Goal: Transaction & Acquisition: Purchase product/service

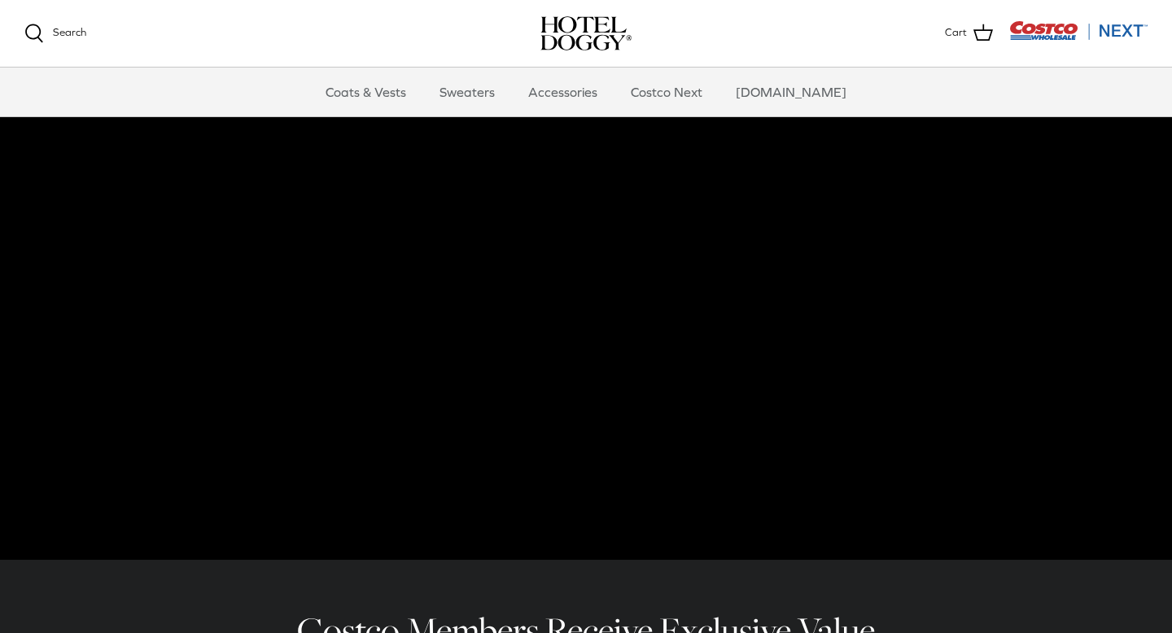
scroll to position [42, 0]
click at [577, 96] on link "Accessories" at bounding box center [562, 92] width 98 height 49
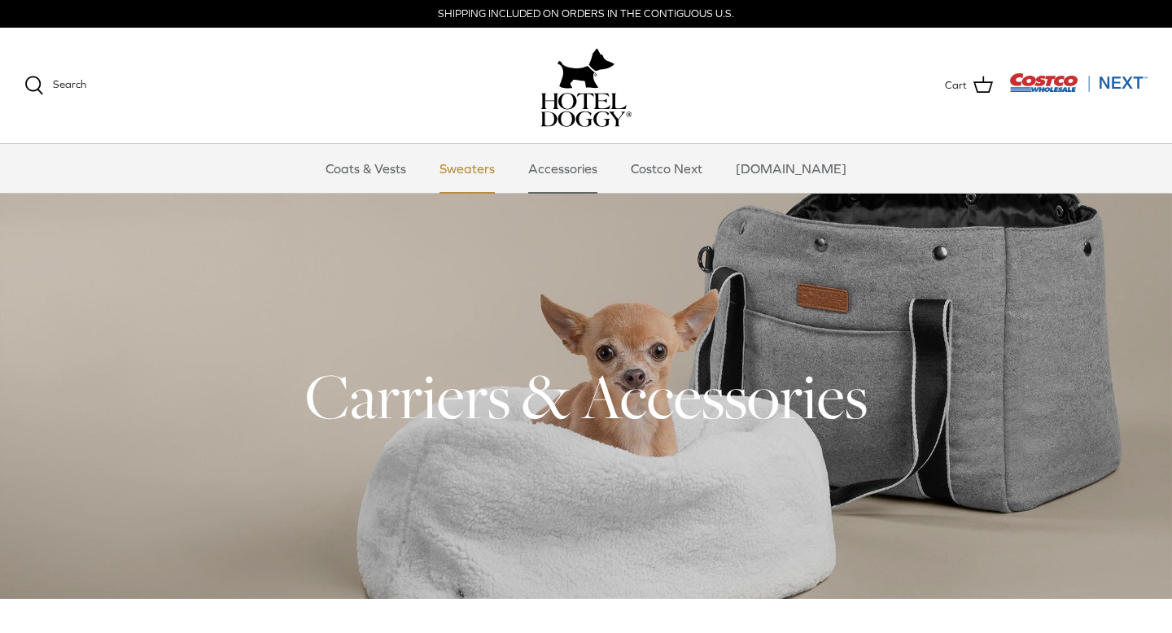
click at [491, 169] on link "Sweaters" at bounding box center [467, 168] width 85 height 49
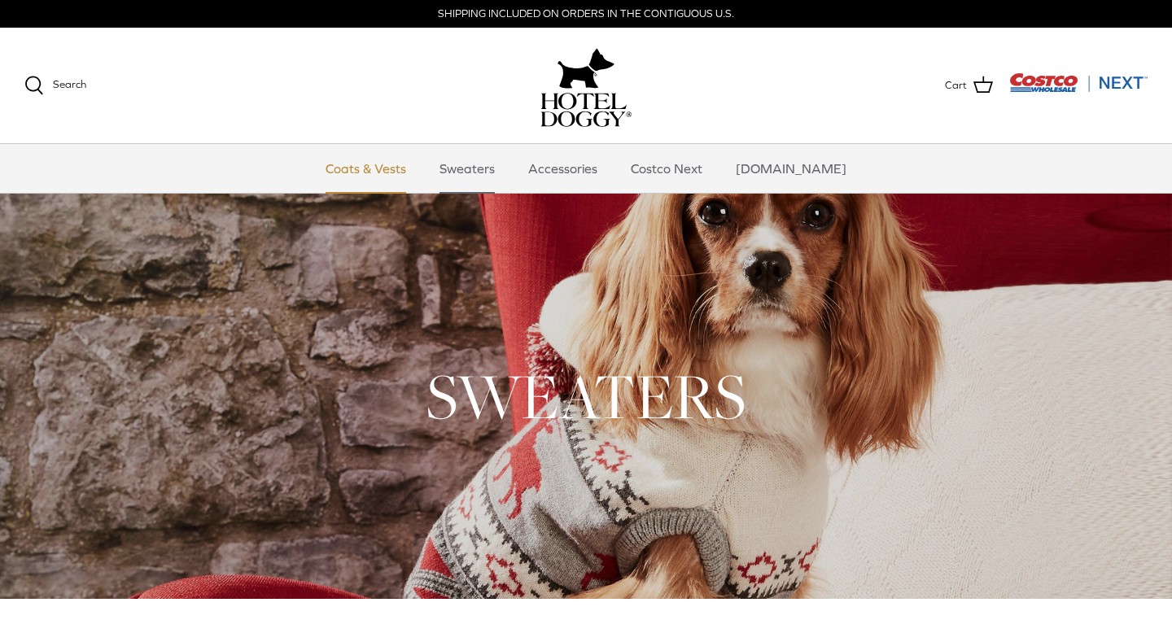
click at [387, 173] on link "Coats & Vests" at bounding box center [366, 168] width 110 height 49
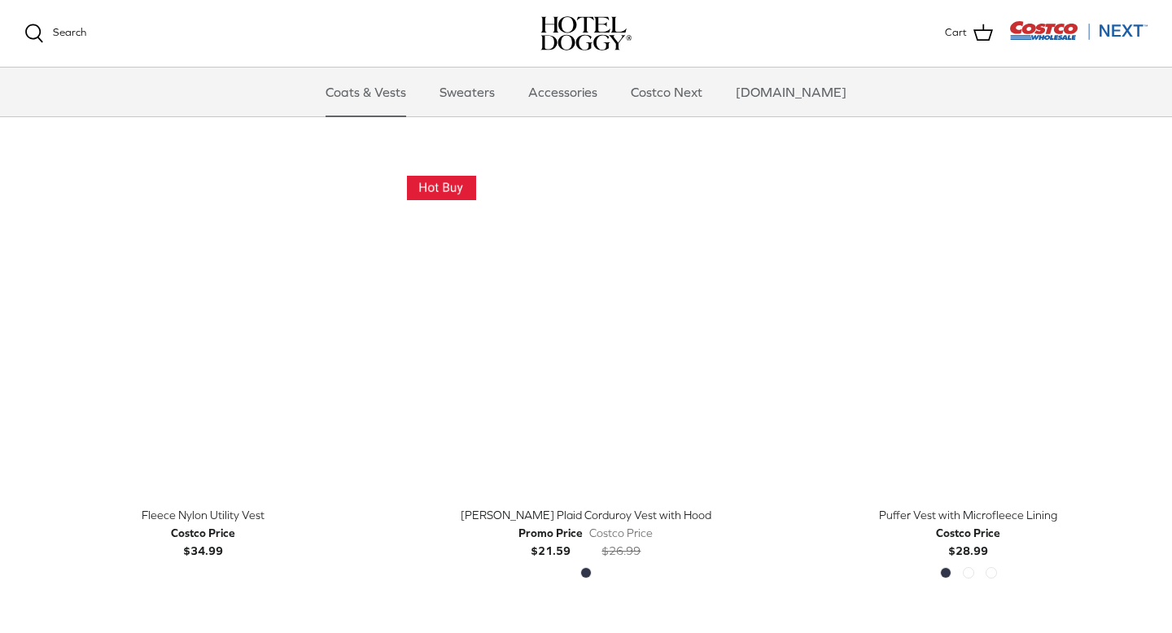
scroll to position [1815, 0]
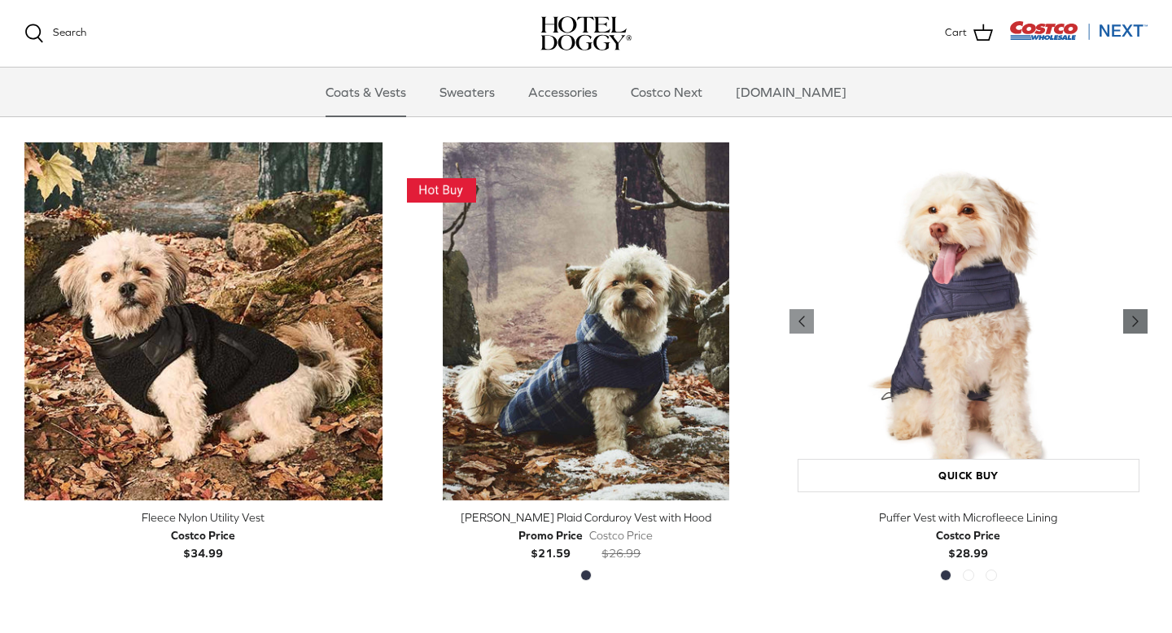
click at [1131, 317] on icon "Right" at bounding box center [1135, 322] width 20 height 20
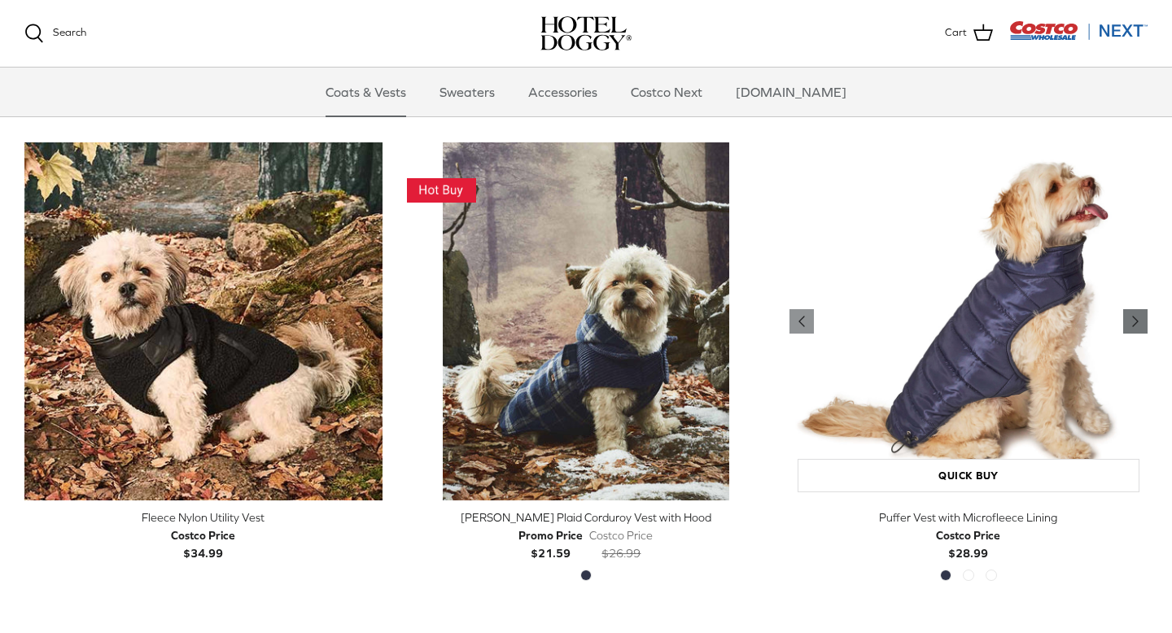
click at [1131, 317] on icon "Right" at bounding box center [1135, 322] width 20 height 20
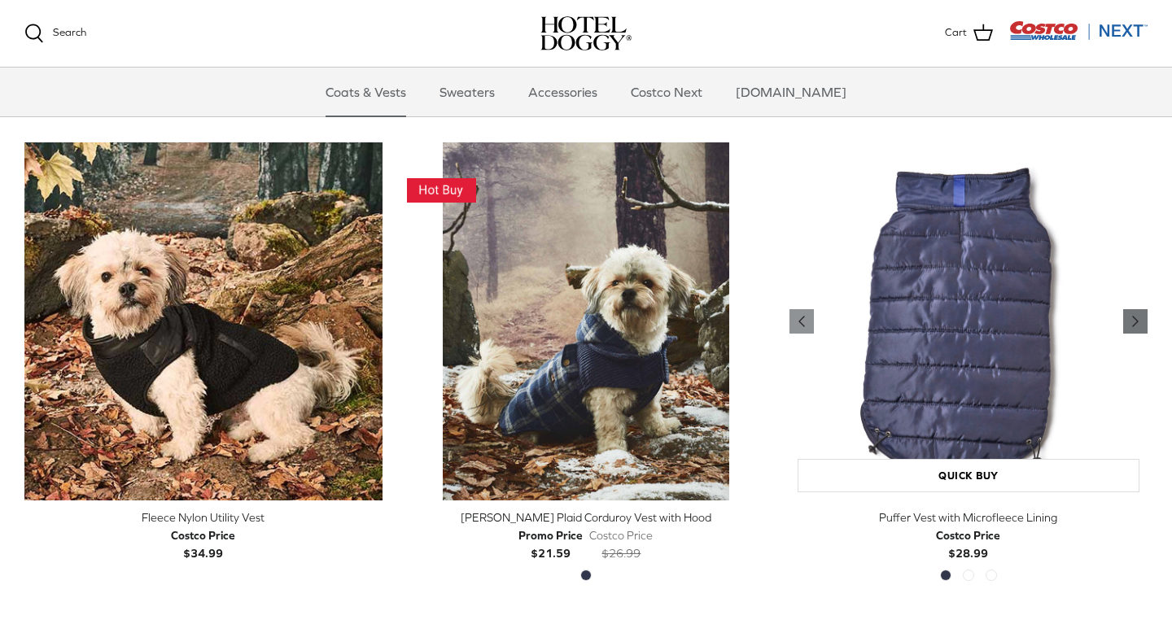
click at [1131, 317] on icon "Right" at bounding box center [1135, 322] width 20 height 20
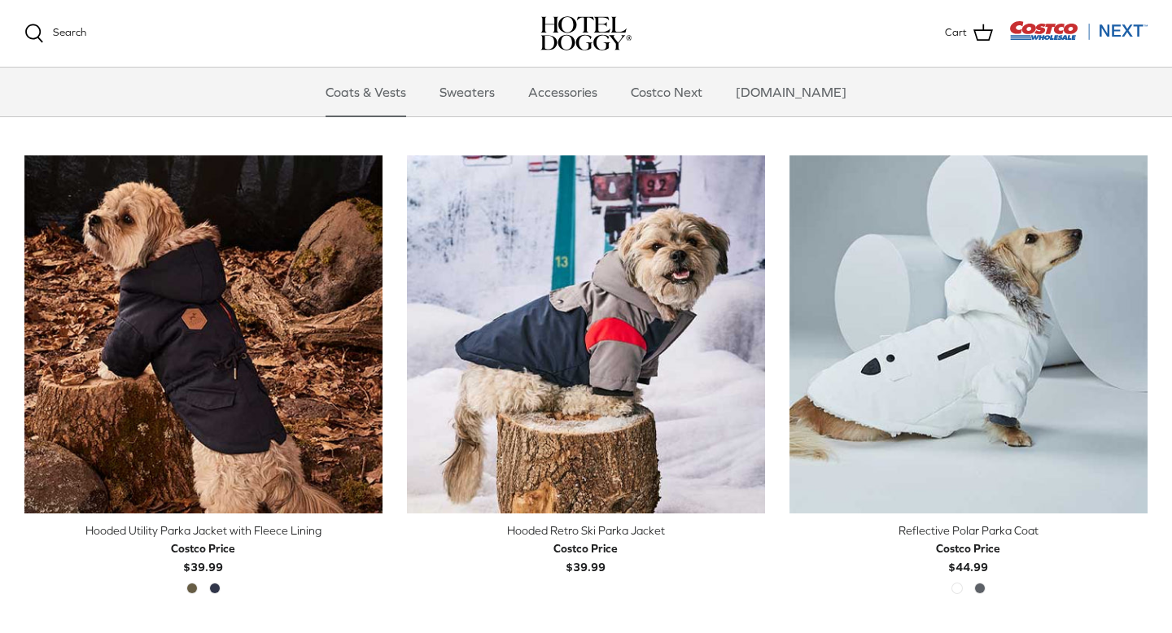
scroll to position [842, 0]
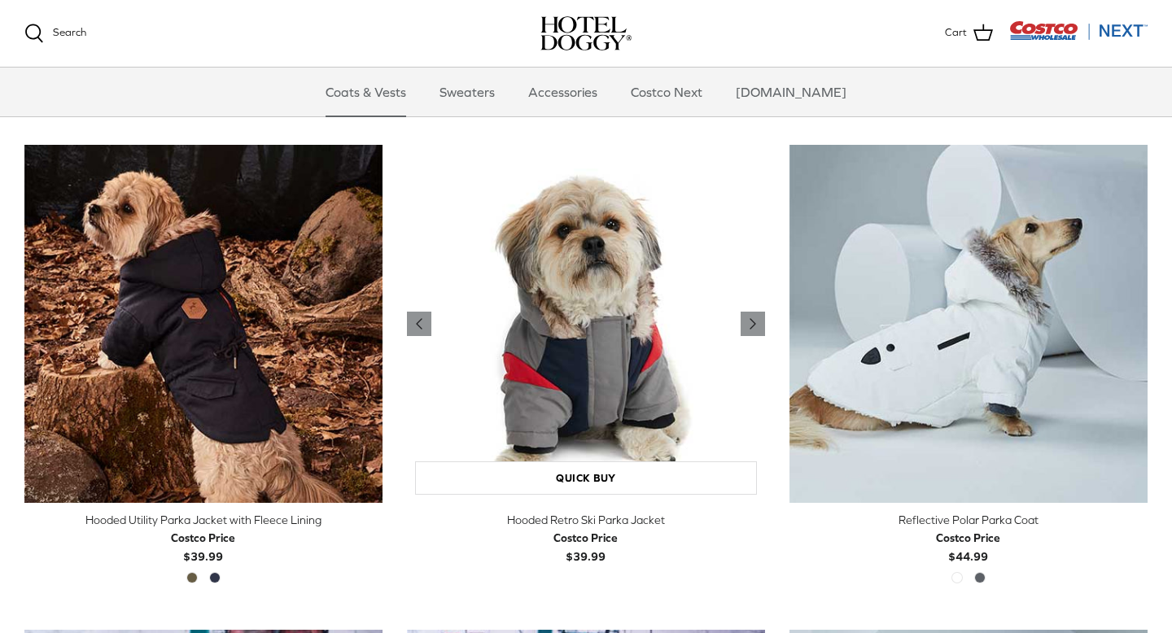
click at [653, 313] on img "Hooded Retro Ski Parka Jacket" at bounding box center [586, 324] width 358 height 358
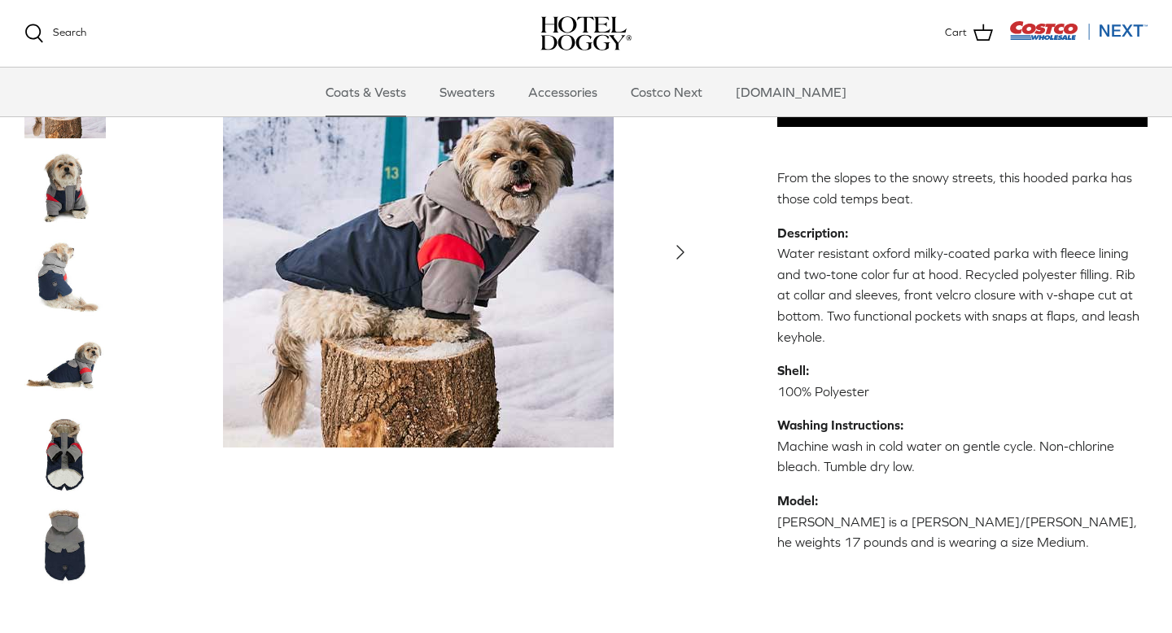
scroll to position [396, 0]
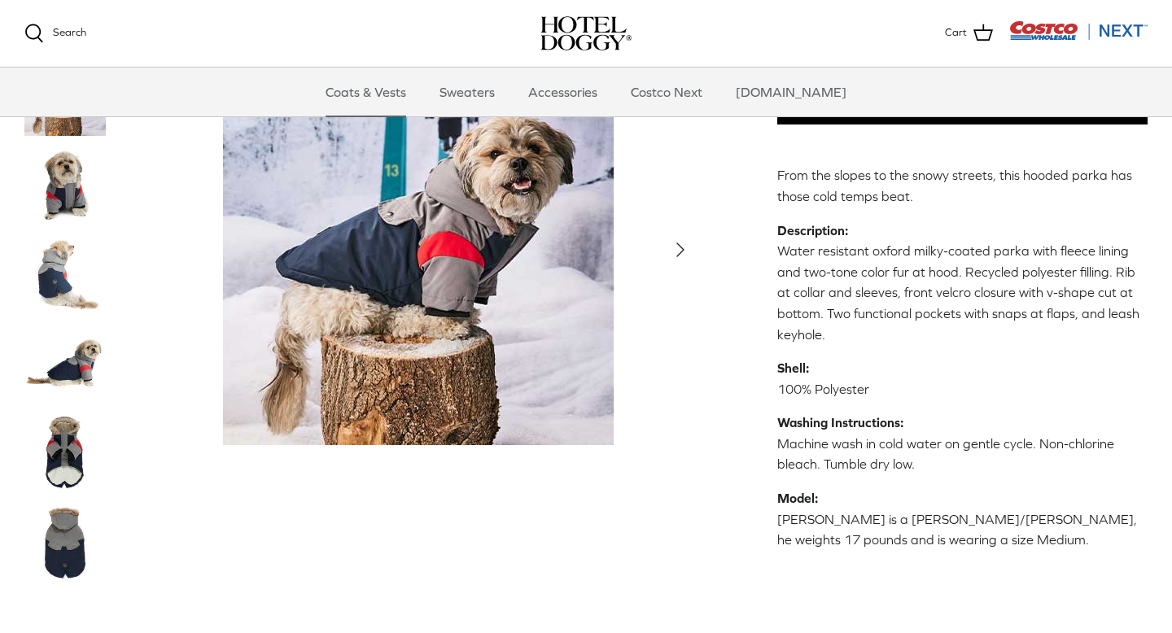
click at [61, 173] on img "Thumbnail Link" at bounding box center [64, 184] width 81 height 81
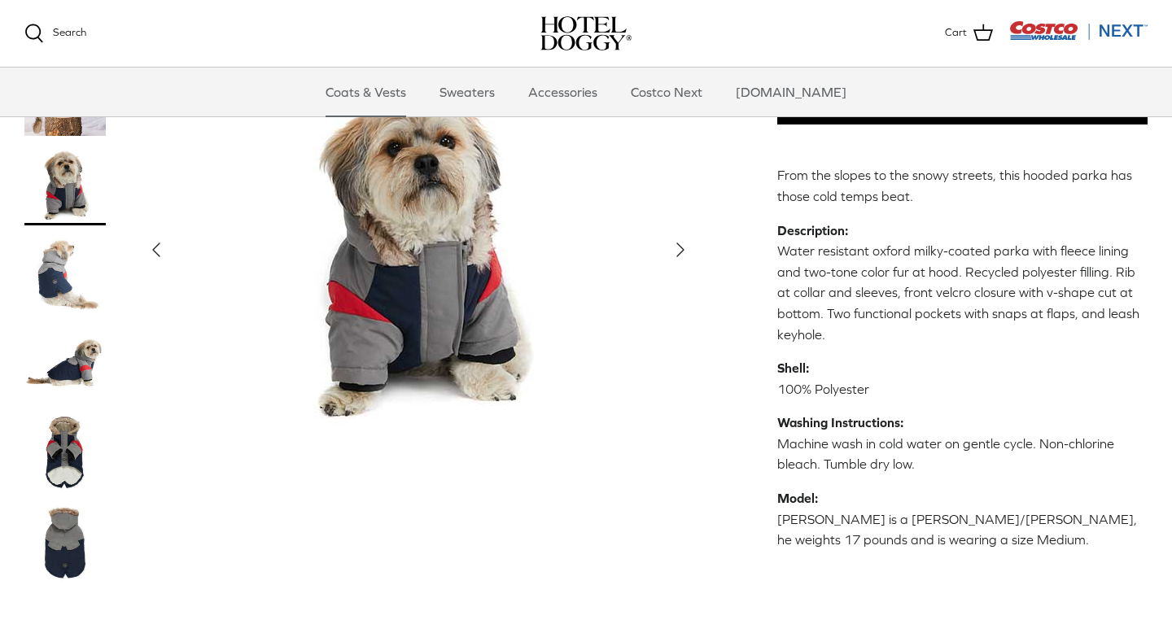
click at [68, 251] on img "Thumbnail Link" at bounding box center [64, 274] width 81 height 81
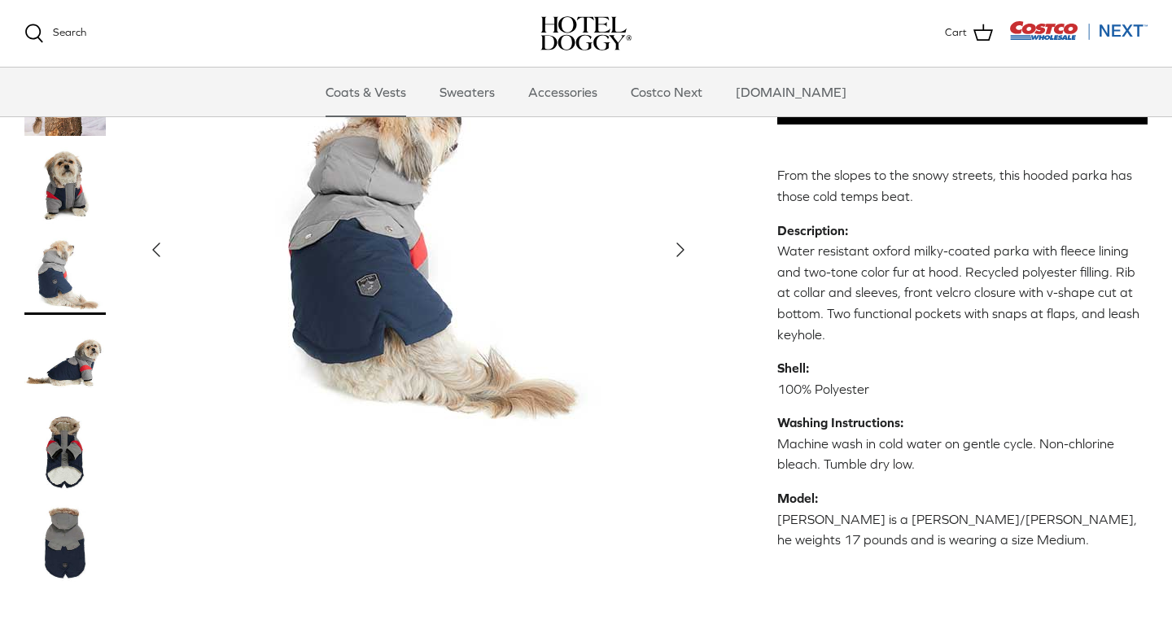
click at [74, 354] on img "Thumbnail Link" at bounding box center [64, 363] width 81 height 81
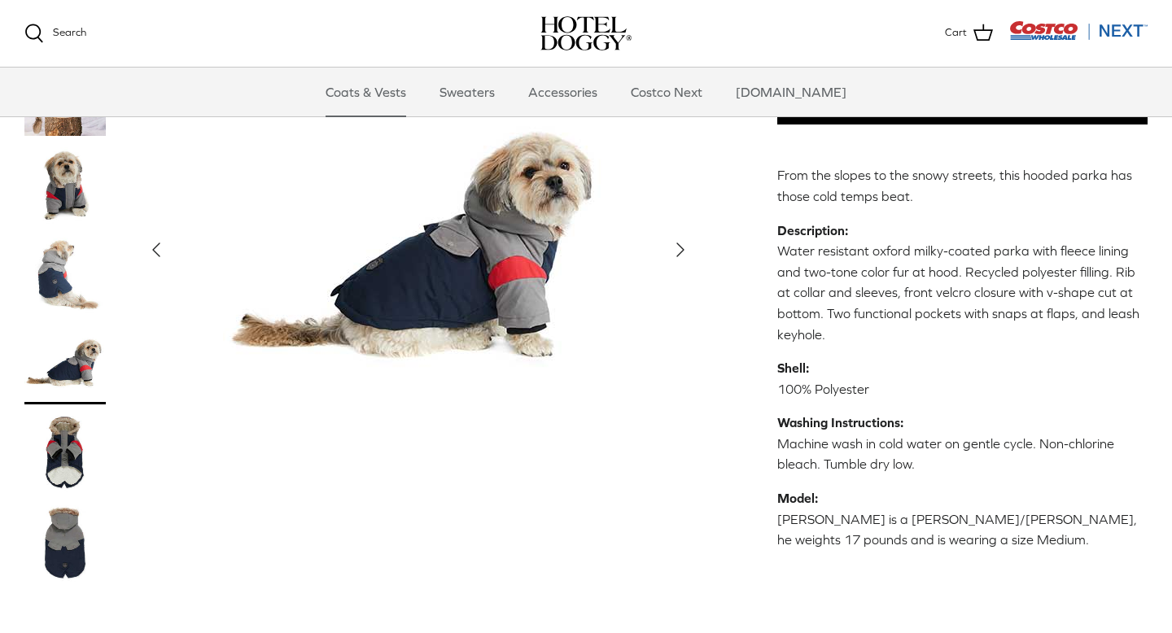
click at [83, 450] on img "Thumbnail Link" at bounding box center [64, 453] width 81 height 81
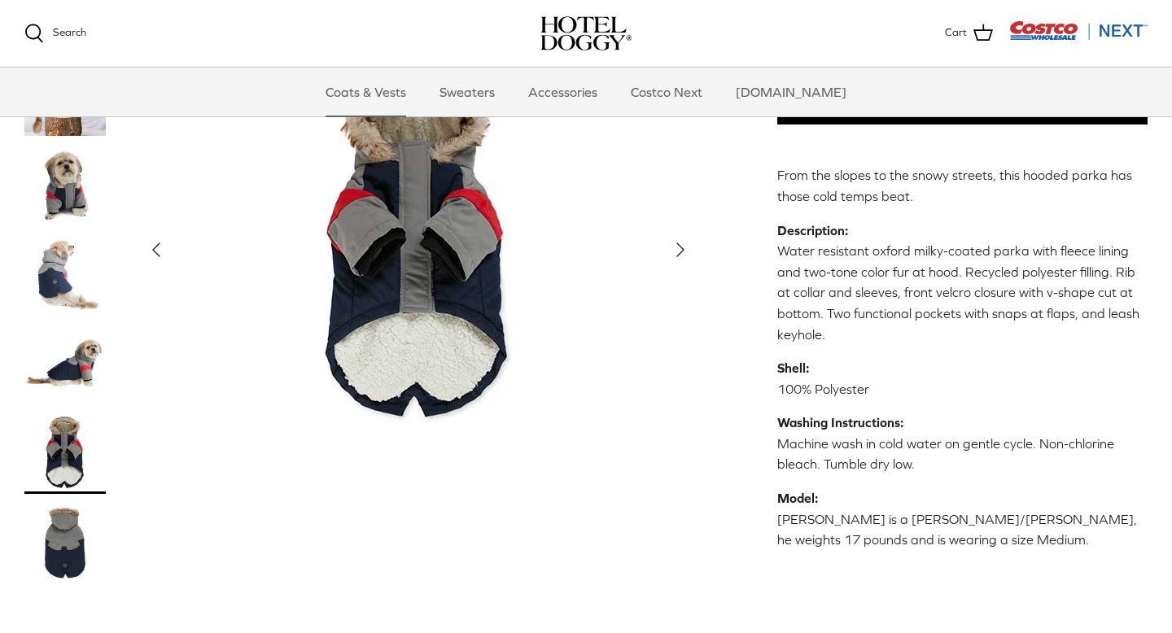
click at [66, 537] on img "Thumbnail Link" at bounding box center [64, 542] width 81 height 81
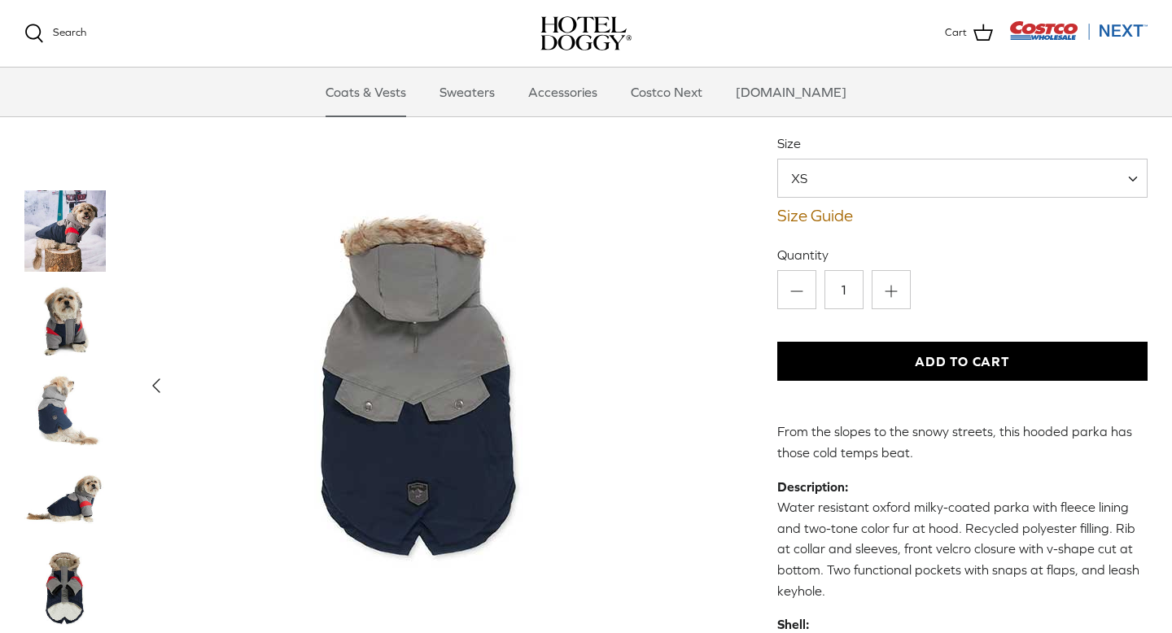
scroll to position [141, 0]
click at [893, 167] on span "XS" at bounding box center [962, 177] width 370 height 39
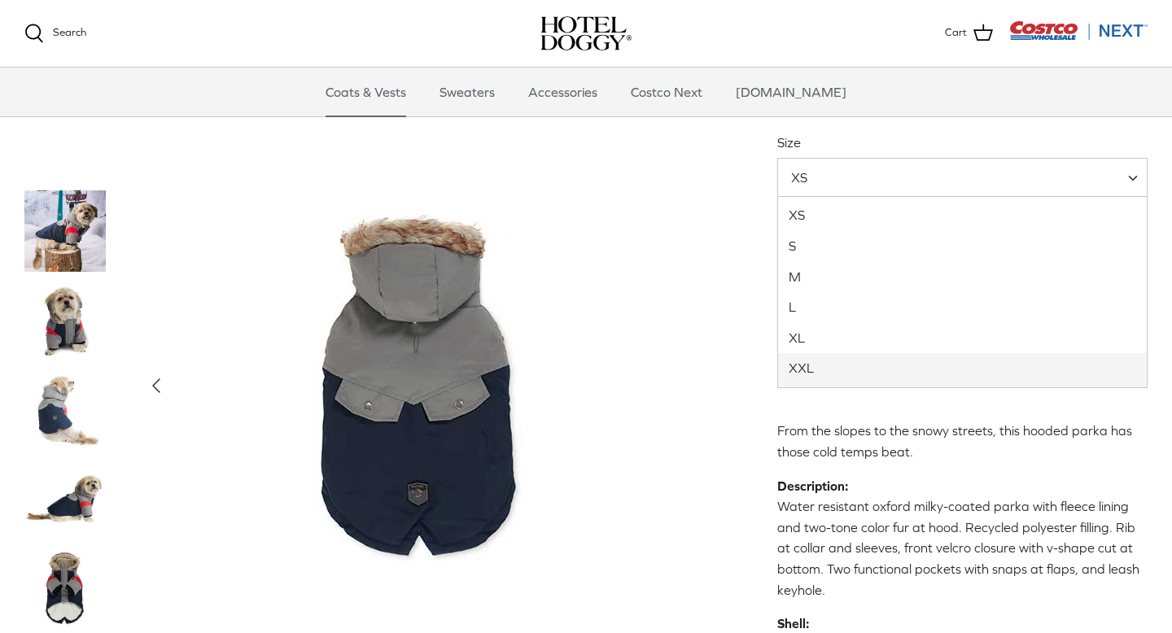
select select "XXL"
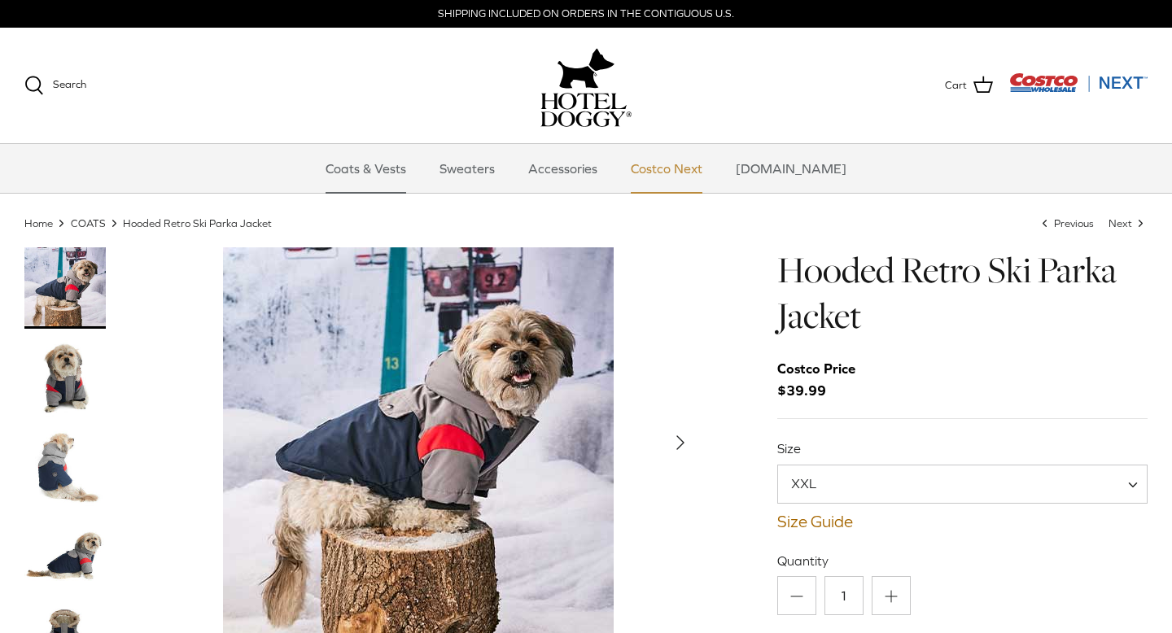
click at [701, 176] on link "Costco Next" at bounding box center [666, 168] width 101 height 49
